Goal: Obtain resource: Obtain resource

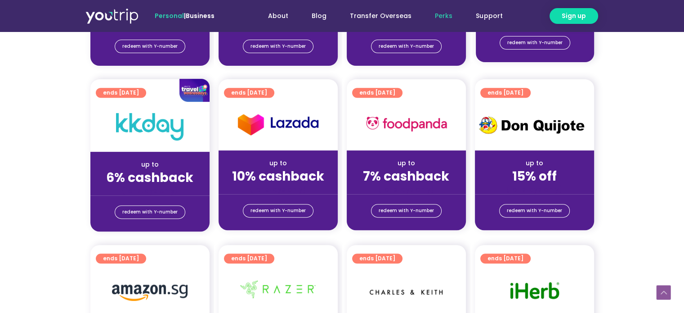
scroll to position [360, 0]
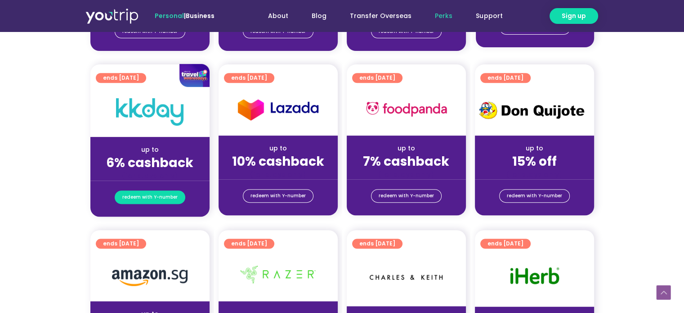
click at [153, 198] on span "redeem with Y-number" at bounding box center [149, 197] width 55 height 13
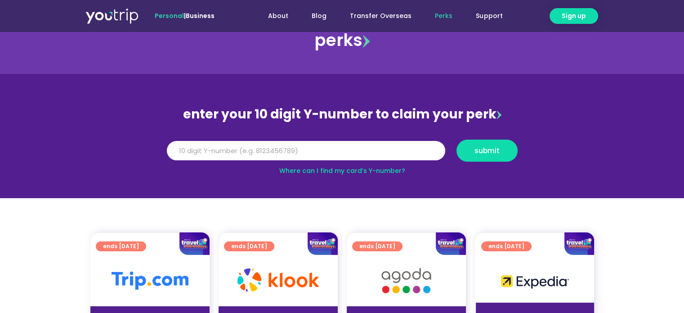
scroll to position [23, 0]
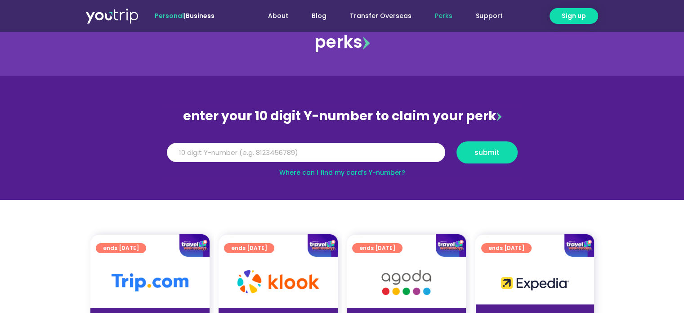
click at [309, 156] on input "Y Number" at bounding box center [306, 153] width 279 height 20
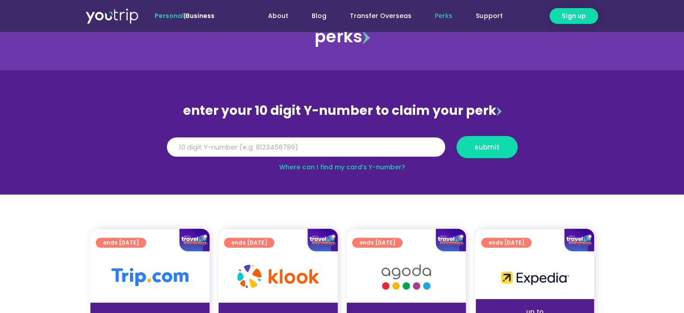
scroll to position [0, 0]
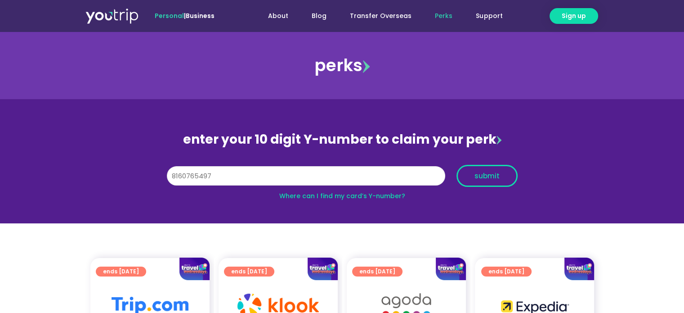
type input "8160765497"
click at [479, 172] on span "submit" at bounding box center [487, 175] width 25 height 7
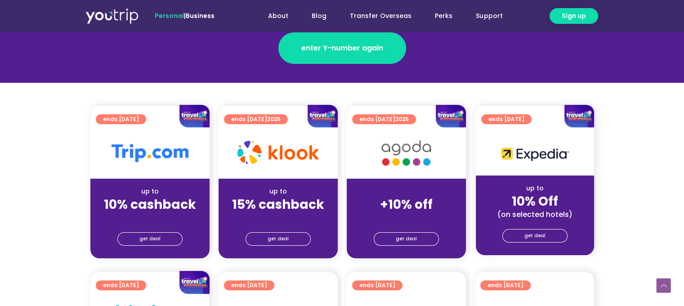
scroll to position [180, 0]
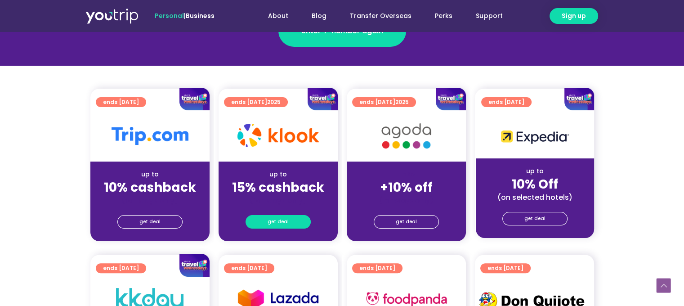
click at [285, 221] on span "get deal" at bounding box center [278, 222] width 21 height 13
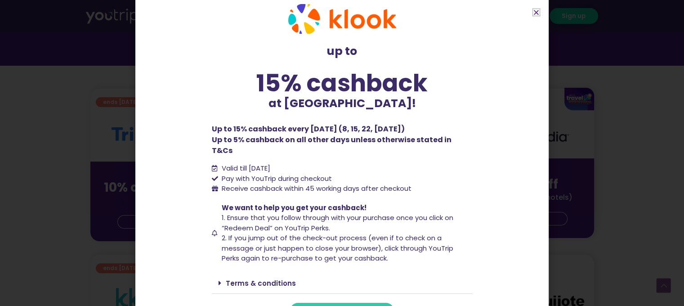
scroll to position [27, 0]
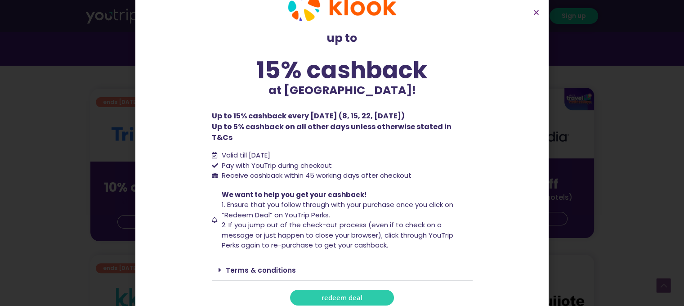
click at [264, 265] on link "Terms & conditions" at bounding box center [261, 269] width 70 height 9
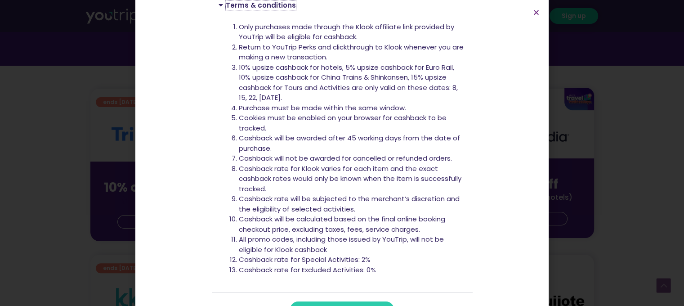
scroll to position [303, 0]
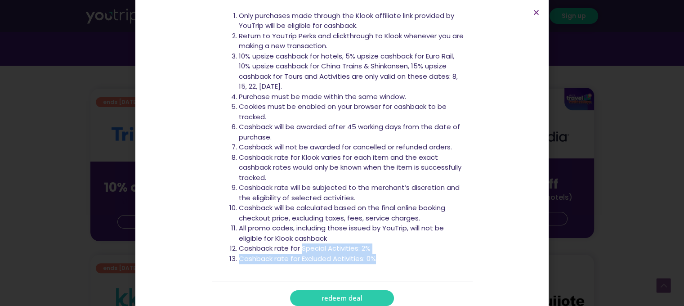
drag, startPoint x: 297, startPoint y: 238, endPoint x: 378, endPoint y: 246, distance: 81.4
click at [378, 246] on ol "Only purchases made through the Klook affiliate link provided by YouTrip will b…" at bounding box center [352, 137] width 227 height 253
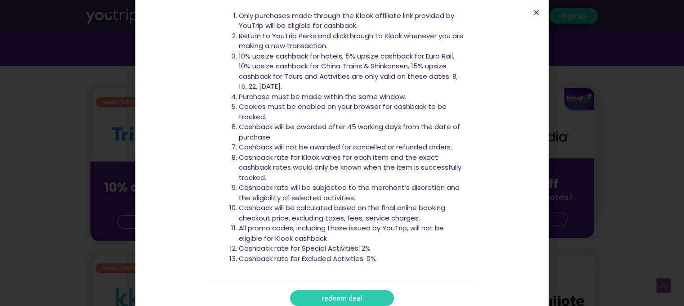
click at [272, 243] on li "Cashback rate for Special Activities: 2%" at bounding box center [352, 248] width 227 height 10
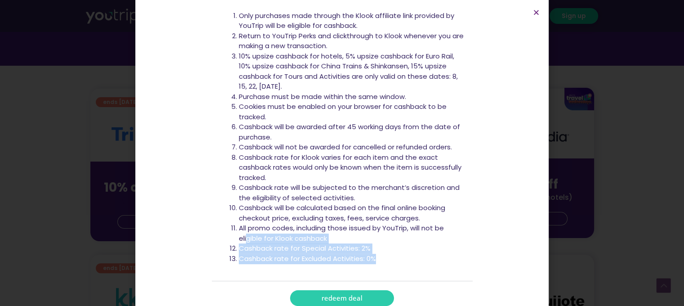
drag, startPoint x: 243, startPoint y: 231, endPoint x: 378, endPoint y: 247, distance: 135.5
click at [378, 247] on ol "Only purchases made through the Klook affiliate link provided by YouTrip will b…" at bounding box center [352, 137] width 227 height 253
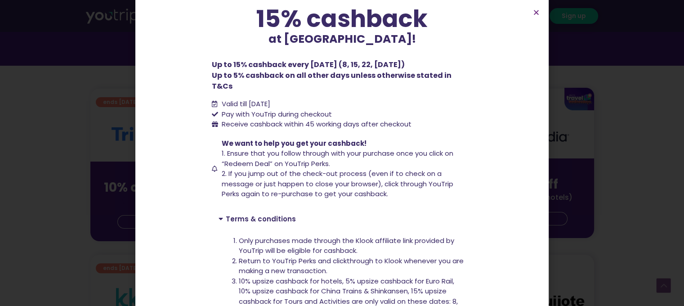
scroll to position [168, 0]
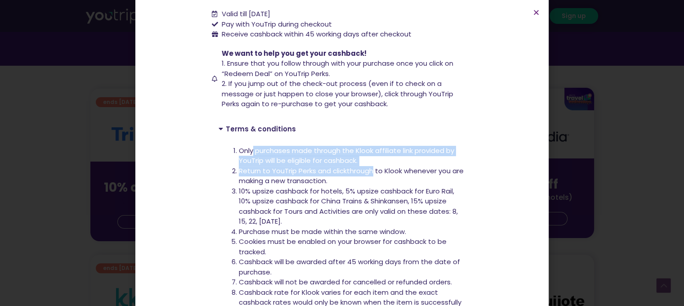
drag, startPoint x: 248, startPoint y: 142, endPoint x: 369, endPoint y: 157, distance: 121.9
click at [369, 157] on ol "Only purchases made through the Klook affiliate link provided by YouTrip will b…" at bounding box center [352, 272] width 227 height 253
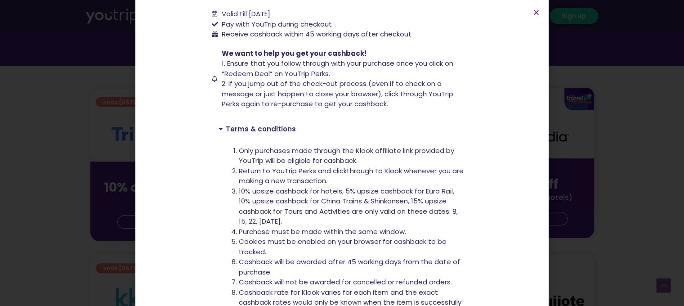
click at [362, 175] on li "Return to YouTrip Perks and clickthrough to Klook whenever you are making a new…" at bounding box center [352, 176] width 227 height 20
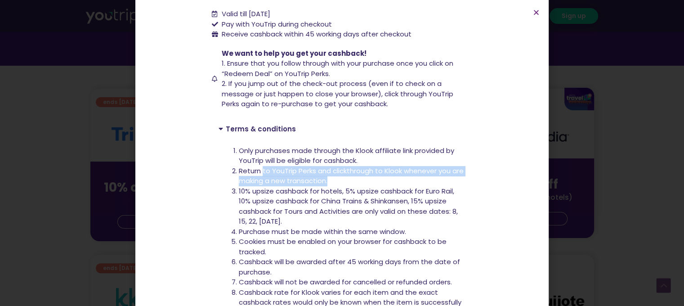
drag, startPoint x: 259, startPoint y: 161, endPoint x: 348, endPoint y: 172, distance: 90.2
click at [348, 172] on li "Return to YouTrip Perks and clickthrough to Klook whenever you are making a new…" at bounding box center [352, 176] width 227 height 20
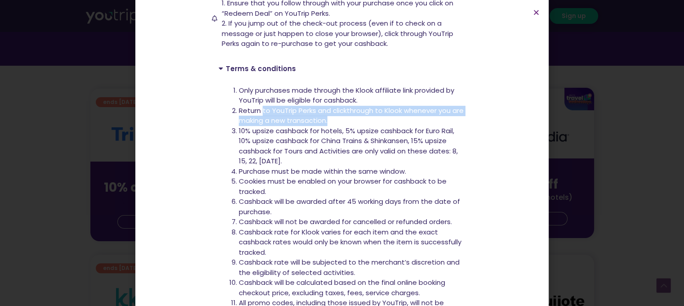
scroll to position [258, 0]
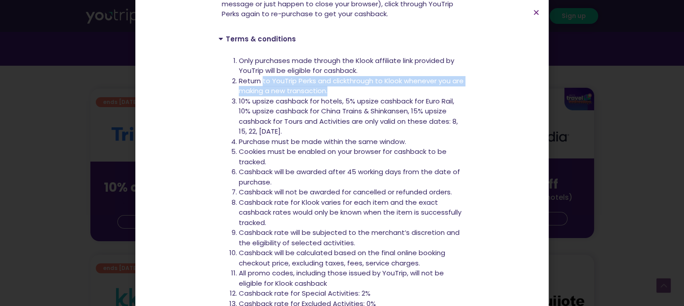
click at [329, 77] on li "Return to YouTrip Perks and clickthrough to Klook whenever you are making a new…" at bounding box center [352, 86] width 227 height 20
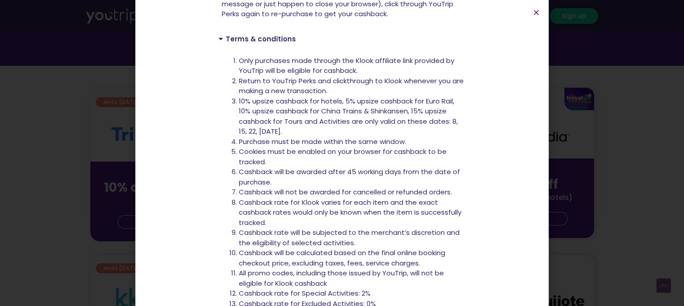
drag, startPoint x: 265, startPoint y: 91, endPoint x: 426, endPoint y: 124, distance: 164.0
click at [426, 124] on li "10% upsize cashback for hotels, 5% upsize cashback for Euro Rail, 10% upsize ca…" at bounding box center [352, 116] width 227 height 40
click at [315, 137] on li "Purchase must be made within the same window." at bounding box center [352, 142] width 227 height 10
drag, startPoint x: 276, startPoint y: 132, endPoint x: 365, endPoint y: 133, distance: 89.1
click at [365, 137] on li "Purchase must be made within the same window." at bounding box center [352, 142] width 227 height 10
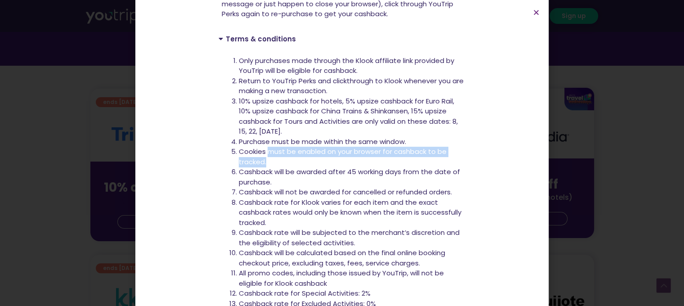
drag, startPoint x: 264, startPoint y: 141, endPoint x: 347, endPoint y: 148, distance: 83.6
click at [347, 147] on li "Cookies must be enabled on your browser for cashback to be tracked." at bounding box center [352, 157] width 227 height 20
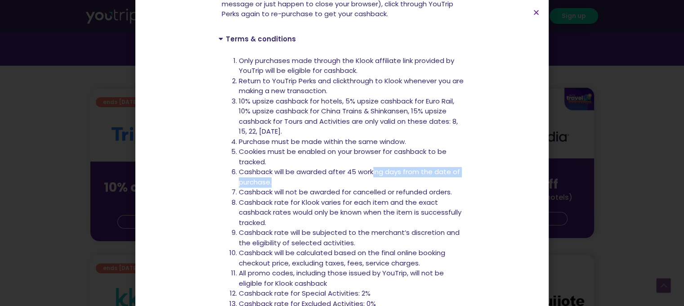
drag, startPoint x: 293, startPoint y: 167, endPoint x: 369, endPoint y: 167, distance: 76.0
click at [370, 167] on li "Cashback will be awarded after 45 working days from the date of purchase." at bounding box center [352, 177] width 227 height 20
drag, startPoint x: 312, startPoint y: 182, endPoint x: 377, endPoint y: 181, distance: 64.8
click at [377, 187] on li "Cashback will not be awarded for cancelled or refunded orders." at bounding box center [352, 192] width 227 height 10
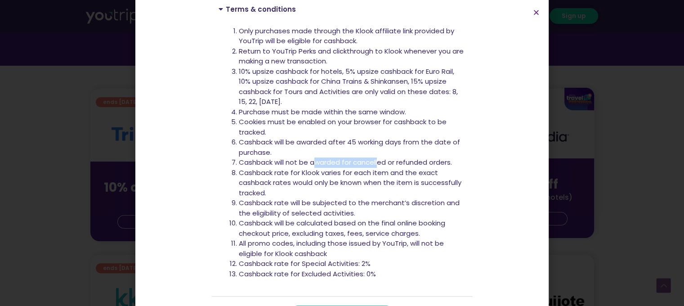
scroll to position [303, 0]
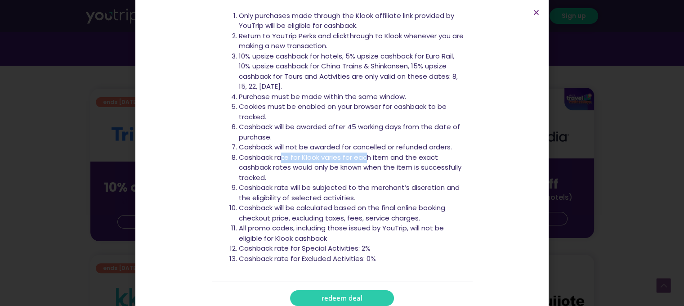
drag, startPoint x: 278, startPoint y: 149, endPoint x: 364, endPoint y: 149, distance: 85.5
click at [364, 153] on li "Cashback rate for Klook varies for each item and the exact cashback rates would…" at bounding box center [352, 168] width 227 height 31
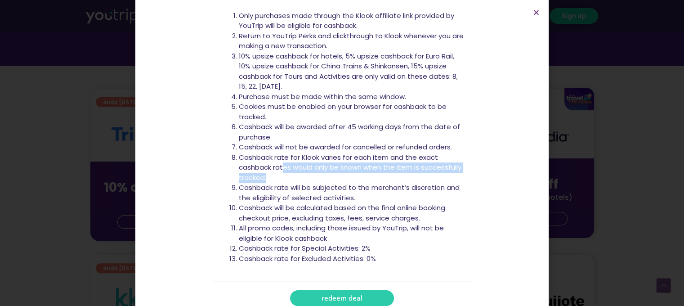
drag, startPoint x: 284, startPoint y: 158, endPoint x: 378, endPoint y: 166, distance: 93.9
click at [378, 166] on li "Cashback rate for Klook varies for each item and the exact cashback rates would…" at bounding box center [352, 168] width 227 height 31
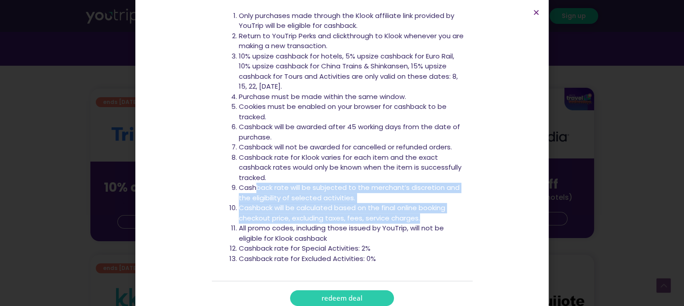
drag, startPoint x: 253, startPoint y: 178, endPoint x: 418, endPoint y: 208, distance: 166.9
click at [418, 208] on ol "Only purchases made through the Klook affiliate link provided by YouTrip will b…" at bounding box center [352, 137] width 227 height 253
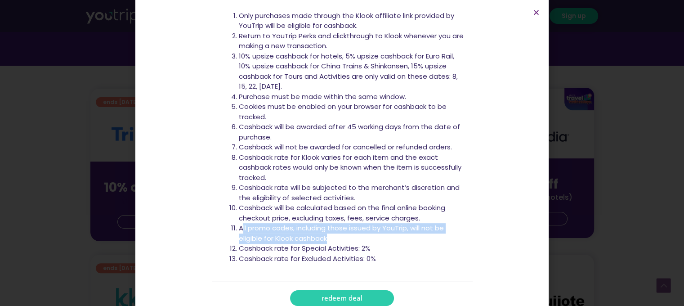
drag, startPoint x: 238, startPoint y: 216, endPoint x: 364, endPoint y: 227, distance: 126.0
click at [364, 227] on li "All promo codes, including those issued by YouTrip, will not be eligible for Kl…" at bounding box center [352, 233] width 227 height 20
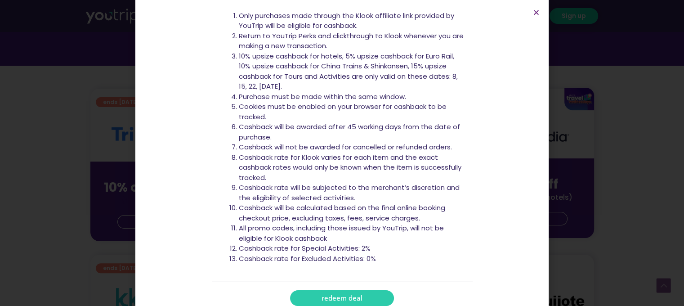
click at [268, 243] on li "Cashback rate for Special Activities: 2%" at bounding box center [352, 248] width 227 height 10
drag, startPoint x: 260, startPoint y: 237, endPoint x: 349, endPoint y: 233, distance: 89.2
click at [349, 243] on li "Cashback rate for Special Activities: 2%" at bounding box center [352, 248] width 227 height 10
click at [344, 295] on span "redeem deal" at bounding box center [342, 298] width 41 height 7
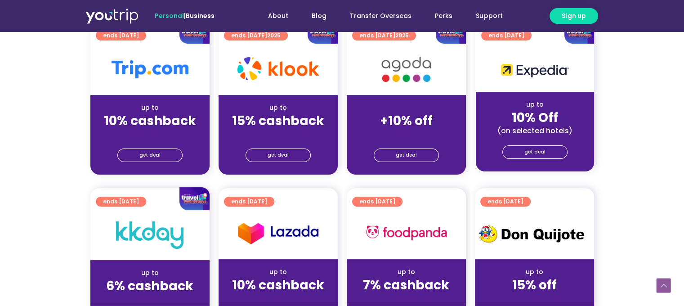
scroll to position [225, 0]
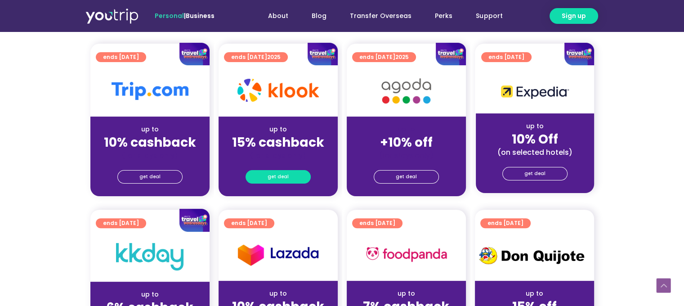
click at [270, 178] on span "get deal" at bounding box center [278, 177] width 21 height 13
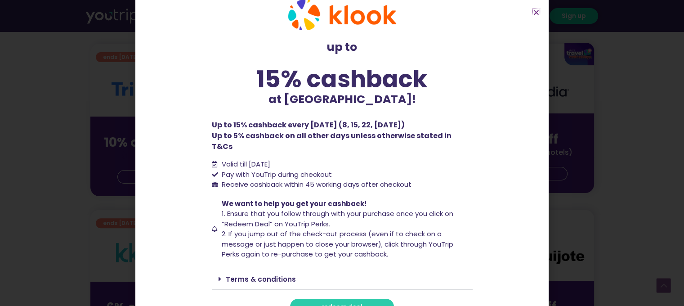
scroll to position [27, 0]
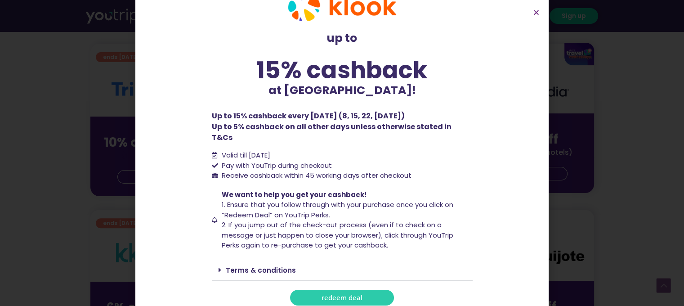
click at [234, 264] on div "Terms & conditions" at bounding box center [342, 270] width 261 height 21
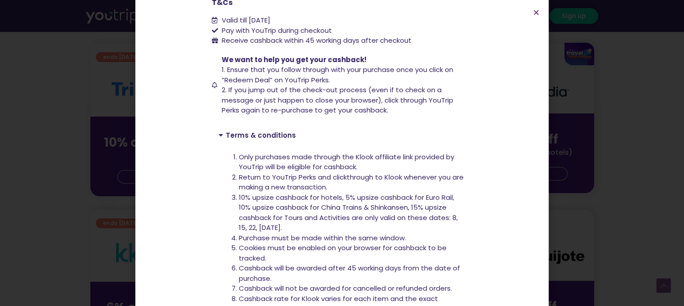
scroll to position [303, 0]
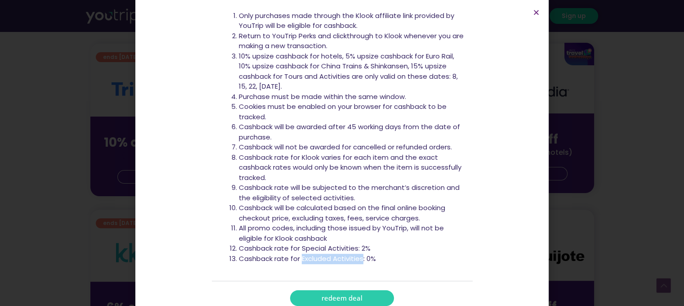
drag, startPoint x: 302, startPoint y: 248, endPoint x: 359, endPoint y: 243, distance: 56.9
click at [359, 254] on li "Cashback rate for Excluded Activities: 0%" at bounding box center [352, 259] width 227 height 10
copy li "Excluded Activities"
